Goal: Information Seeking & Learning: Learn about a topic

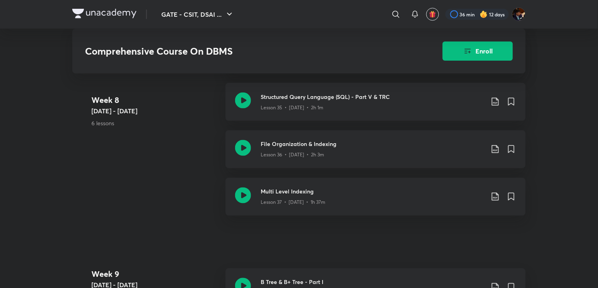
scroll to position [2245, 0]
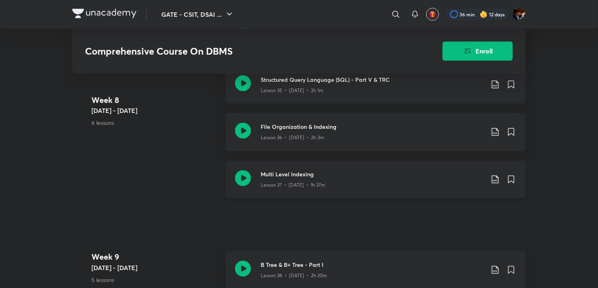
click at [245, 177] on icon at bounding box center [243, 178] width 16 height 16
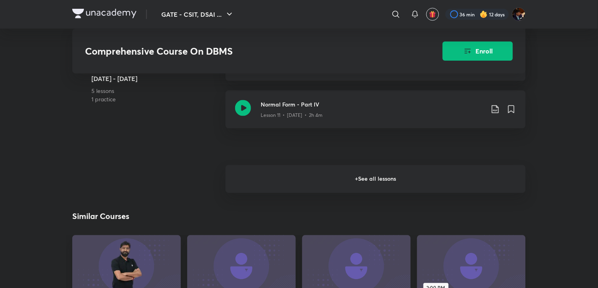
scroll to position [842, 0]
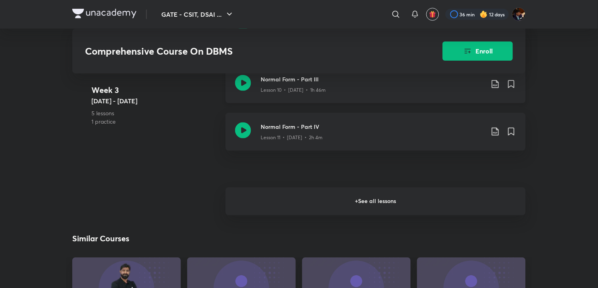
drag, startPoint x: 389, startPoint y: 196, endPoint x: 329, endPoint y: 88, distance: 123.1
click at [389, 196] on h6 "+ See all lessons" at bounding box center [375, 202] width 300 height 28
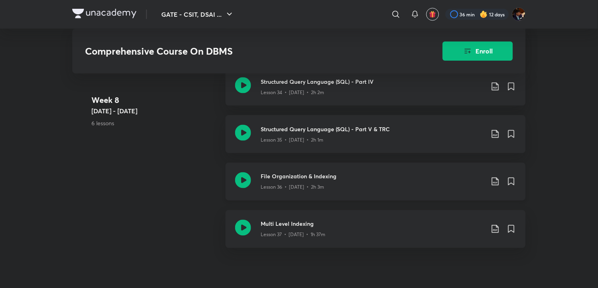
scroll to position [2217, 0]
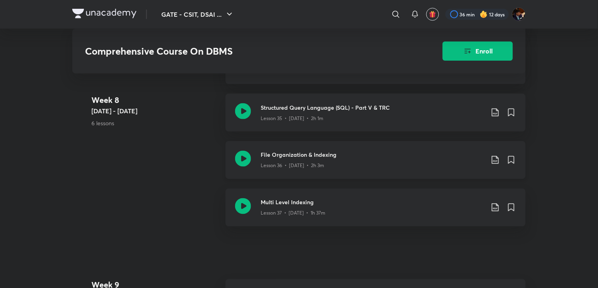
click at [496, 157] on icon at bounding box center [495, 160] width 10 height 10
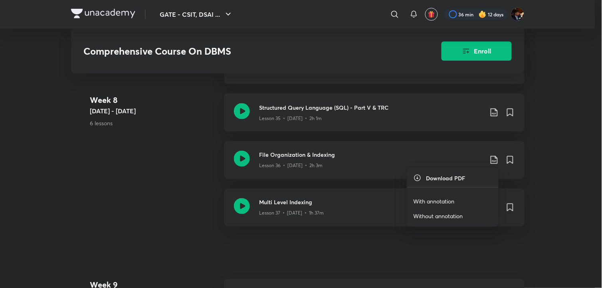
click at [448, 198] on p "With annotation" at bounding box center [433, 201] width 41 height 8
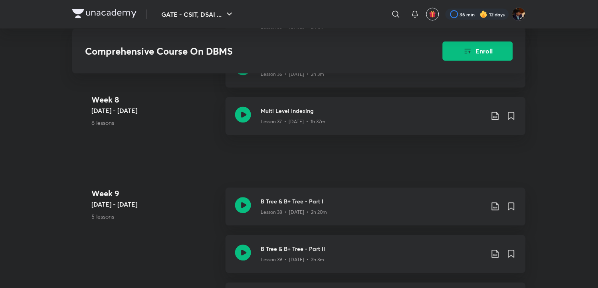
scroll to position [2305, 0]
